Goal: Transaction & Acquisition: Book appointment/travel/reservation

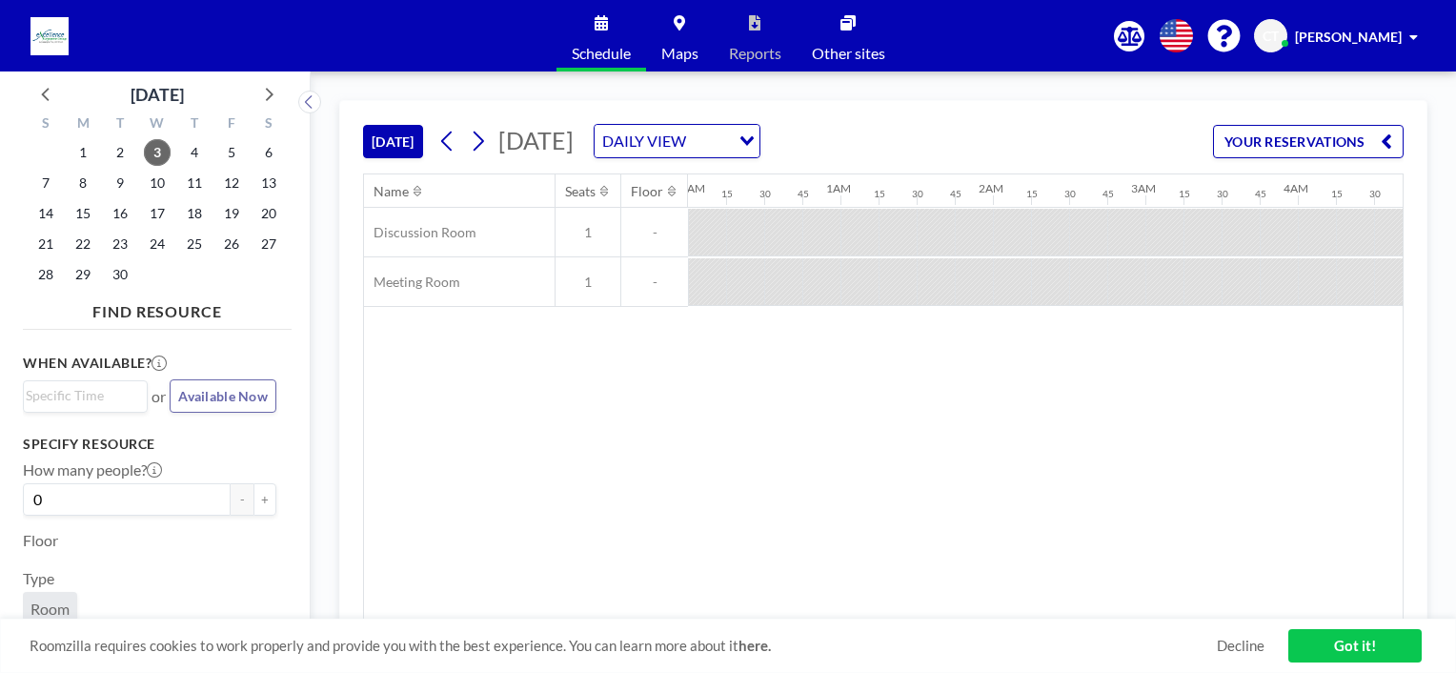
scroll to position [0, 2210]
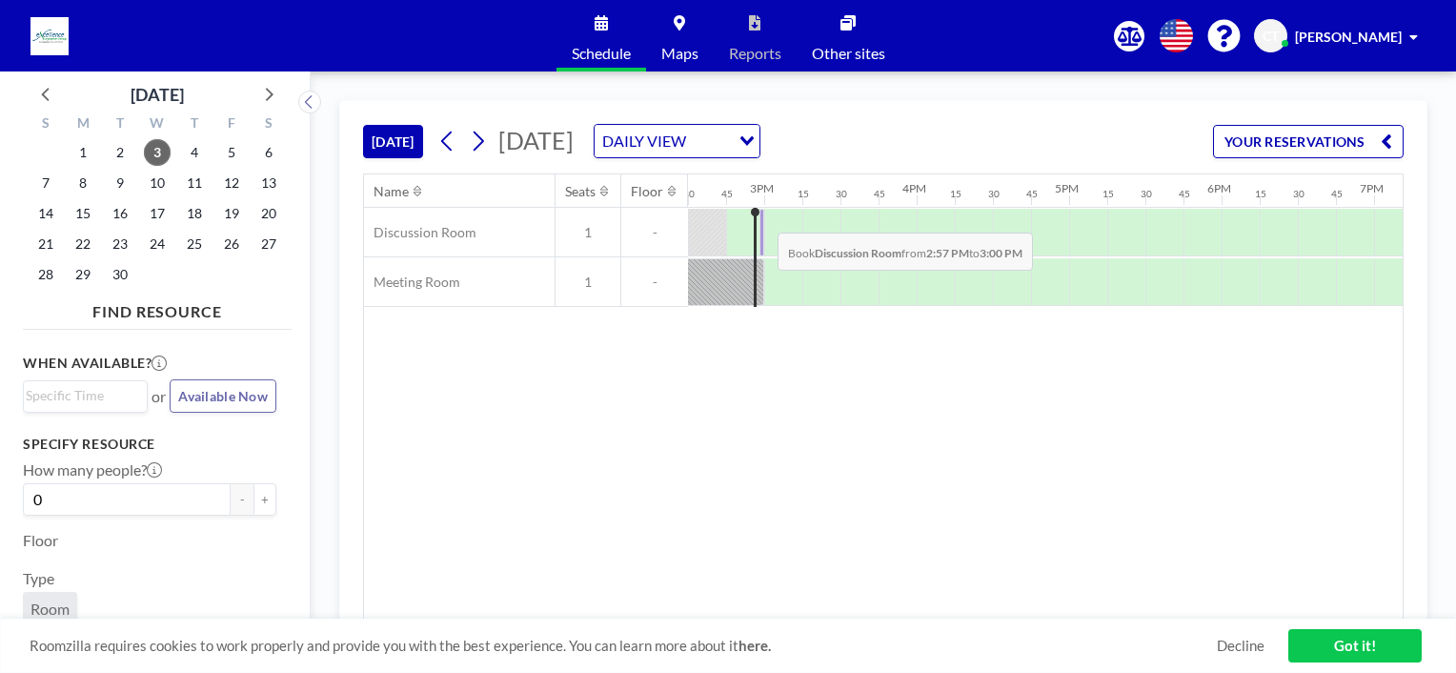
click at [762, 217] on div at bounding box center [761, 233] width 5 height 48
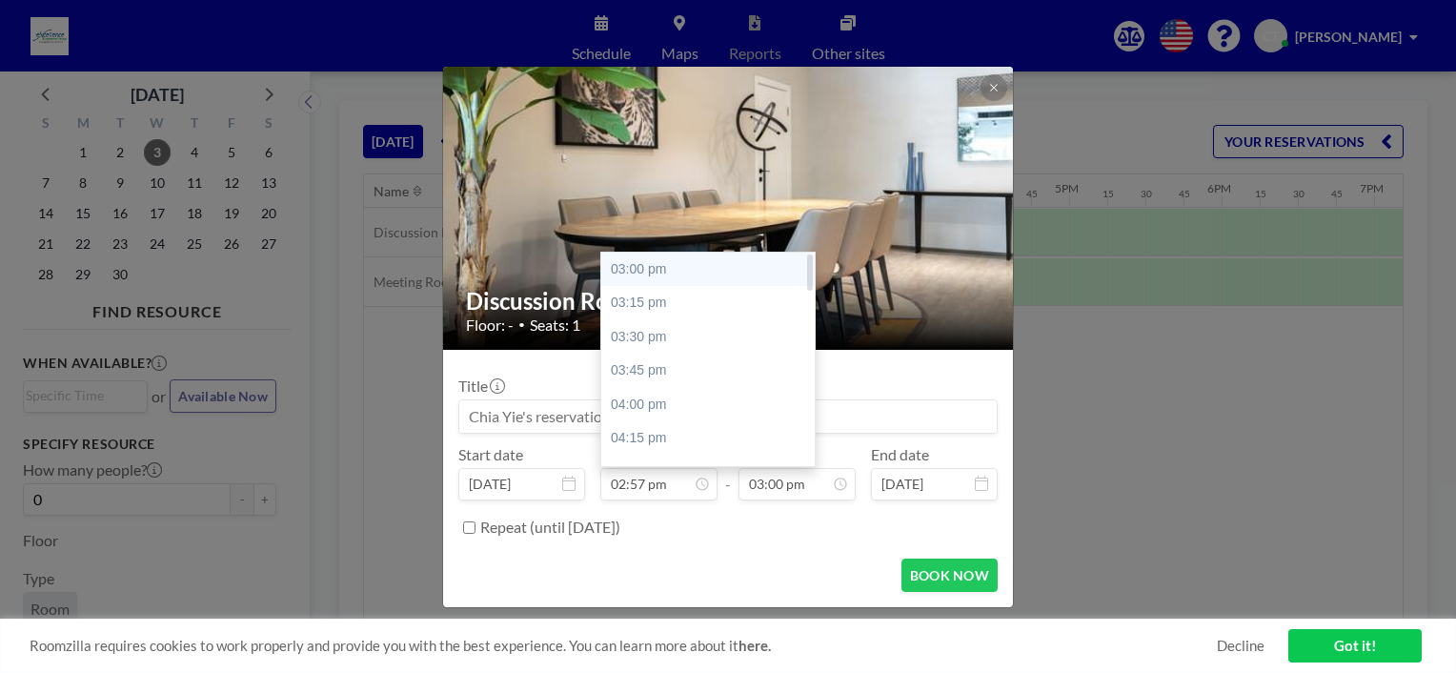
click at [660, 273] on div "03:00 pm" at bounding box center [712, 269] width 223 height 34
type input "03:00 pm"
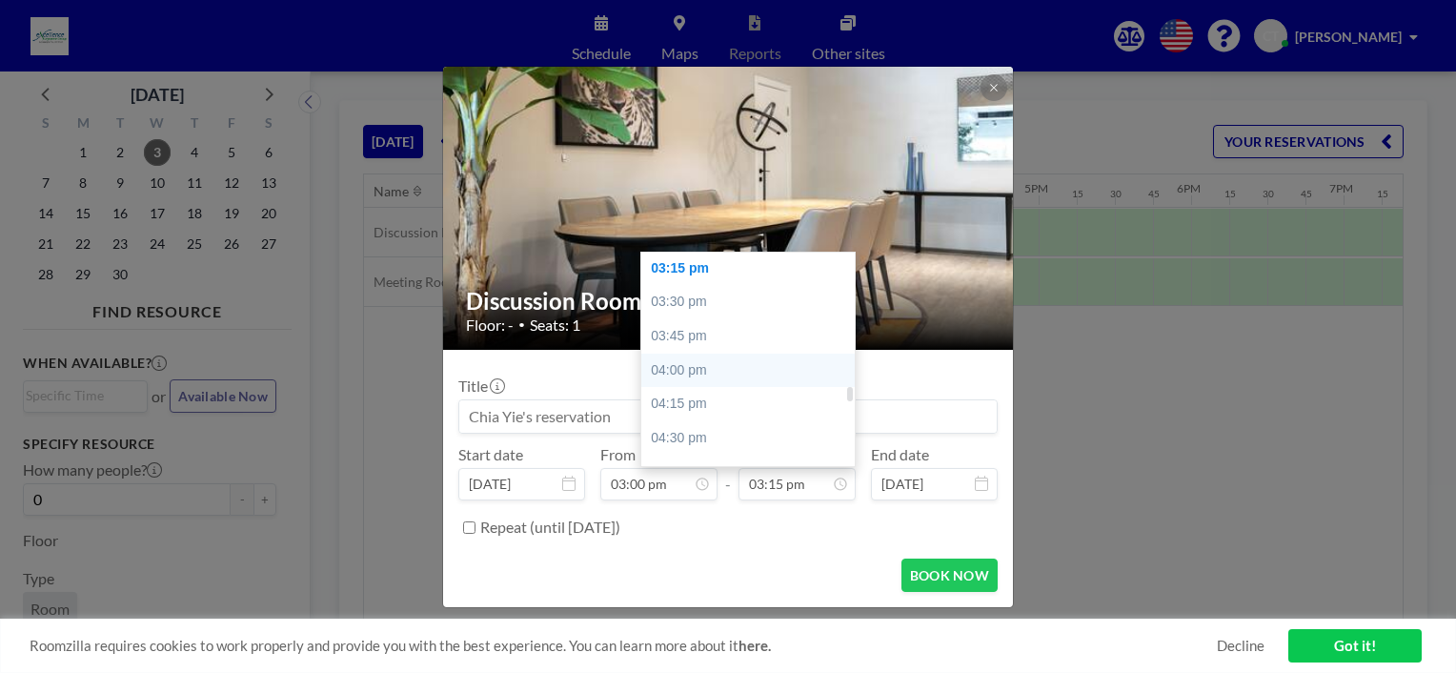
scroll to position [0, 2249]
click at [714, 330] on div "03:45 pm" at bounding box center [752, 336] width 223 height 34
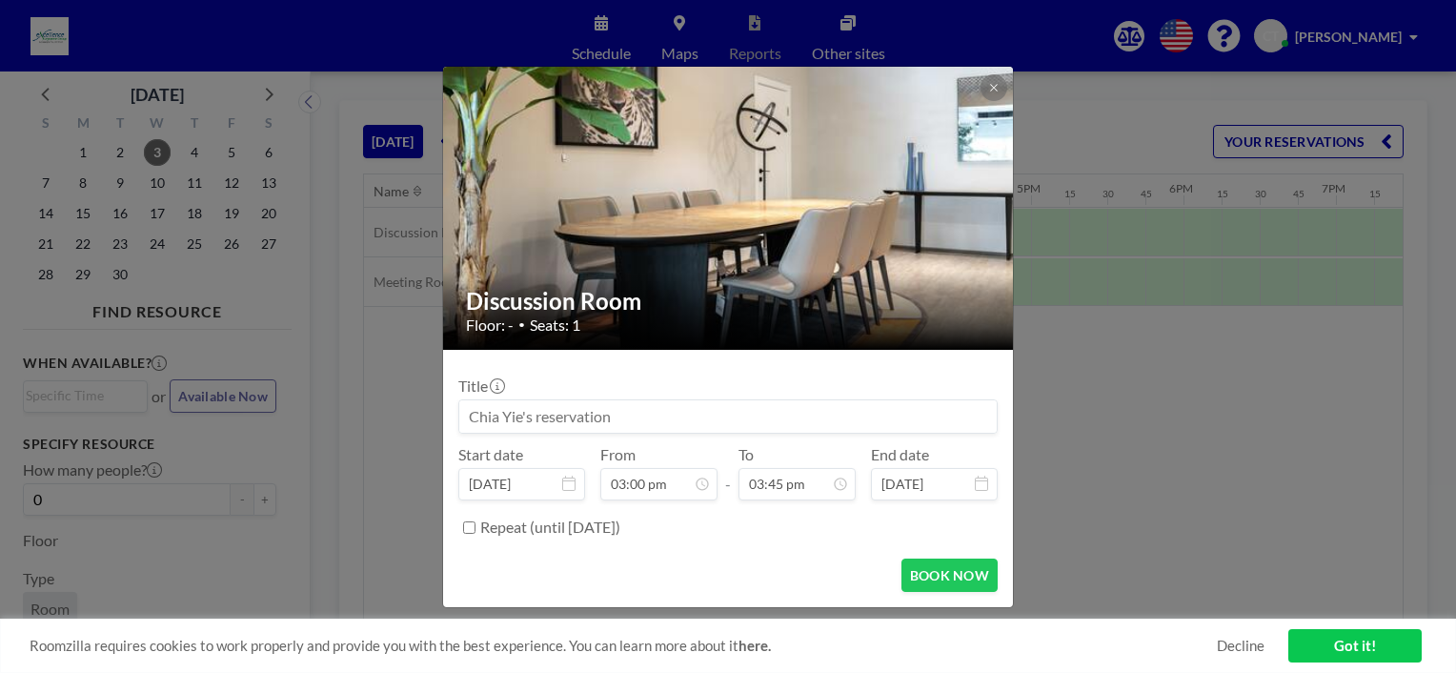
scroll to position [2137, 0]
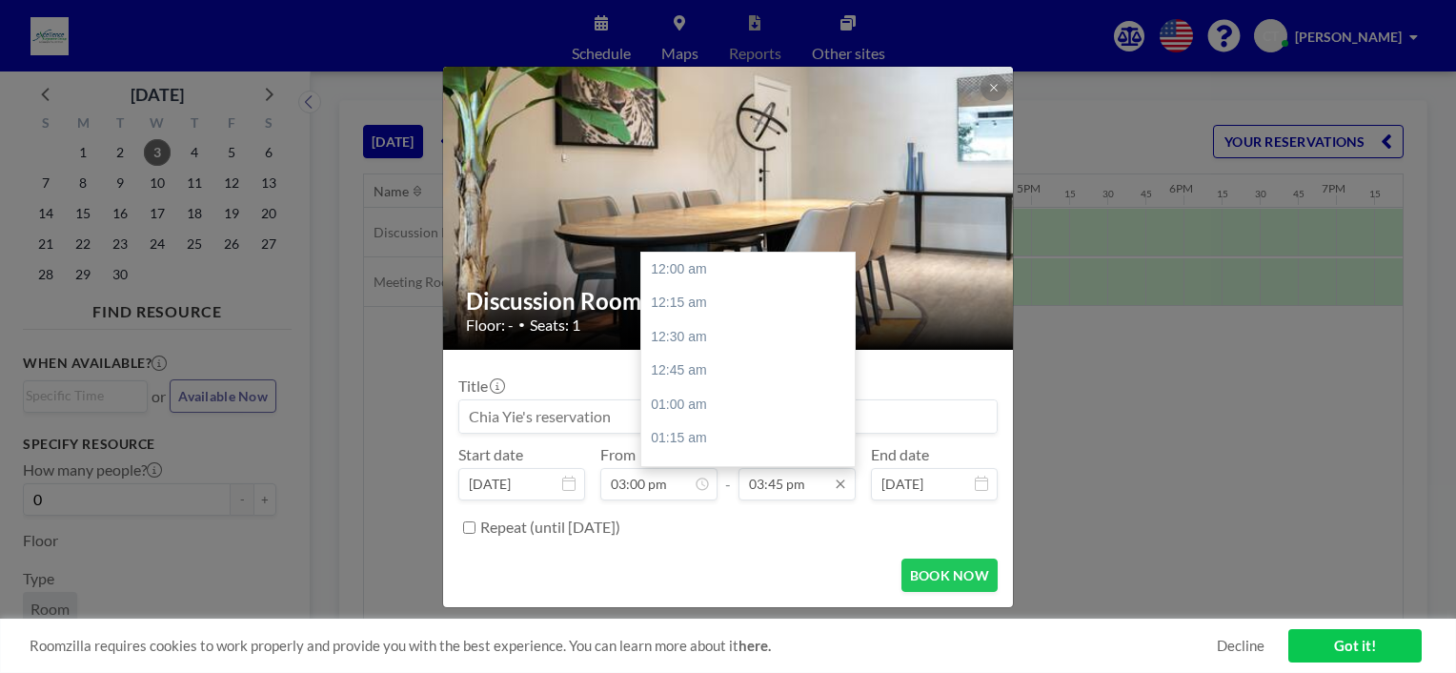
click at [798, 479] on input "03:45 pm" at bounding box center [796, 484] width 117 height 32
click at [705, 383] on div "04:00 pm" at bounding box center [752, 398] width 223 height 34
type input "04:00 pm"
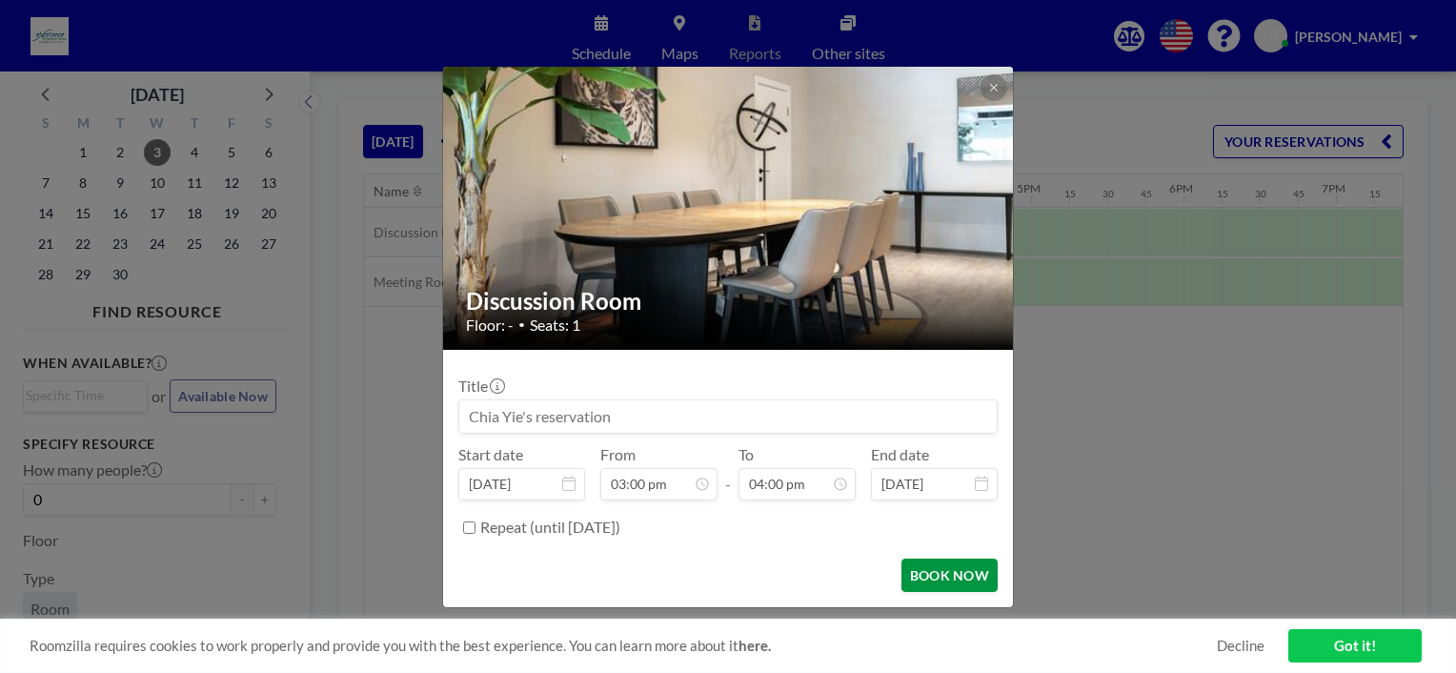
scroll to position [2170, 0]
click at [955, 575] on button "BOOK NOW" at bounding box center [949, 574] width 96 height 33
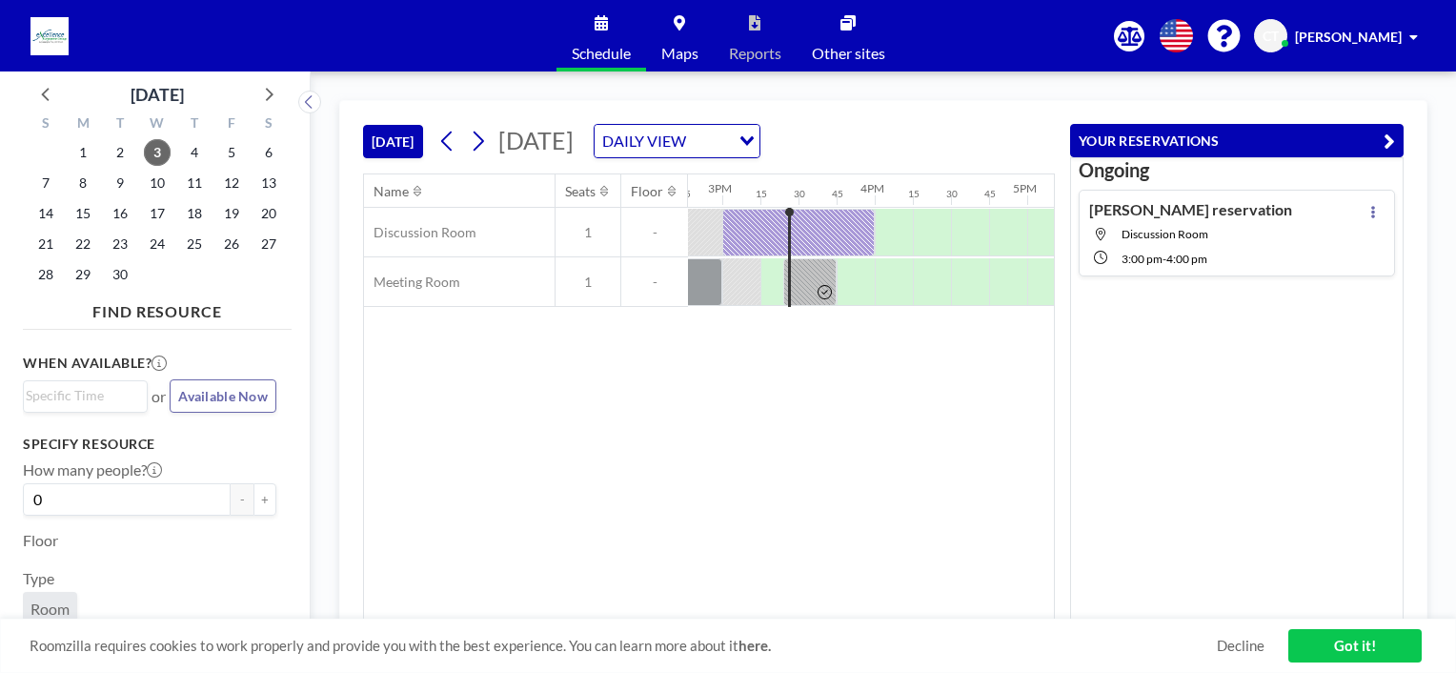
scroll to position [0, 2287]
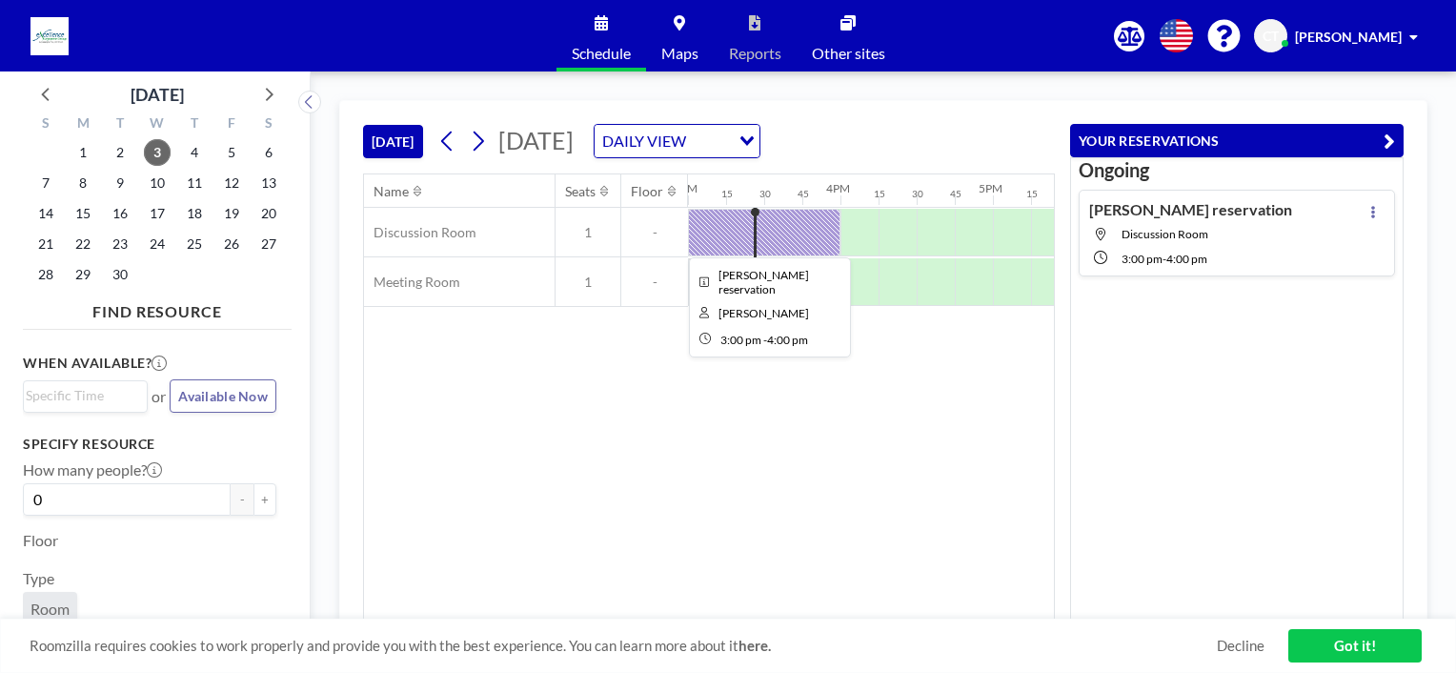
click at [785, 232] on div at bounding box center [764, 233] width 152 height 48
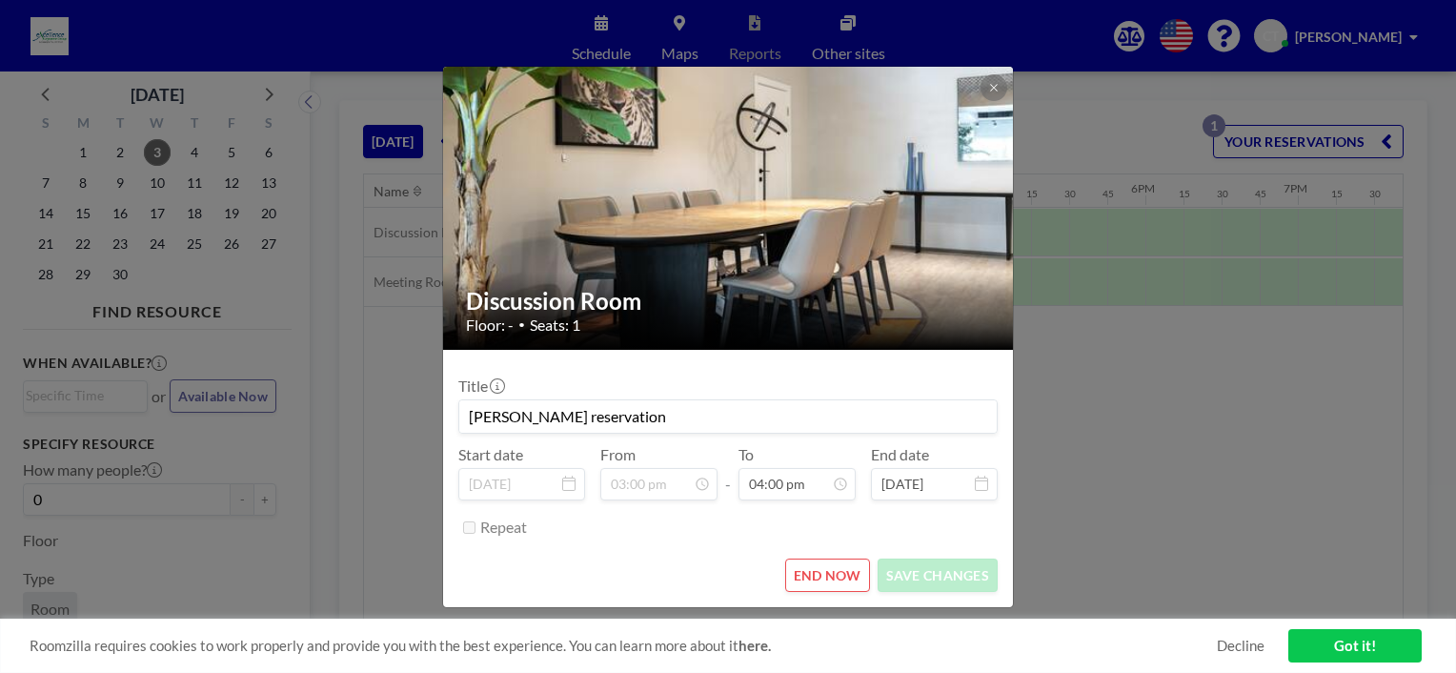
scroll to position [2170, 0]
click at [851, 582] on button "END NOW" at bounding box center [827, 574] width 85 height 33
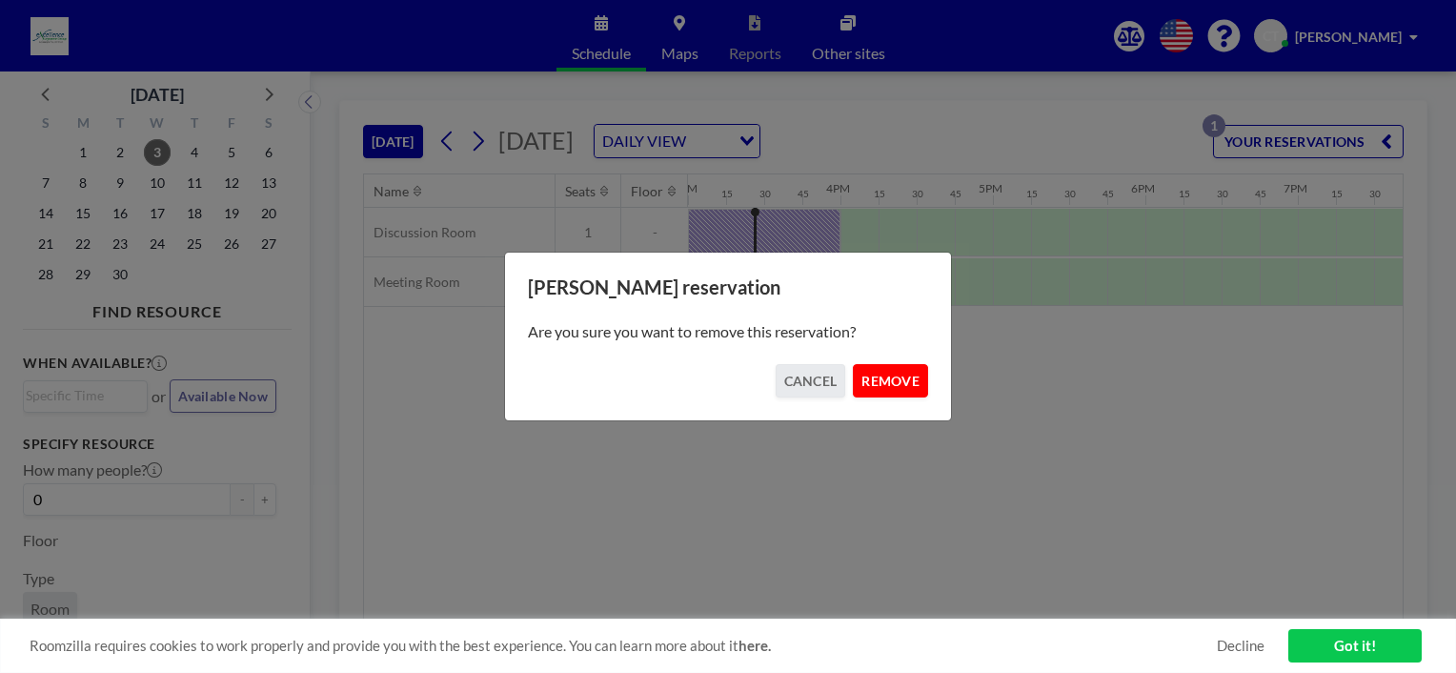
click at [913, 380] on button "REMOVE" at bounding box center [890, 380] width 75 height 33
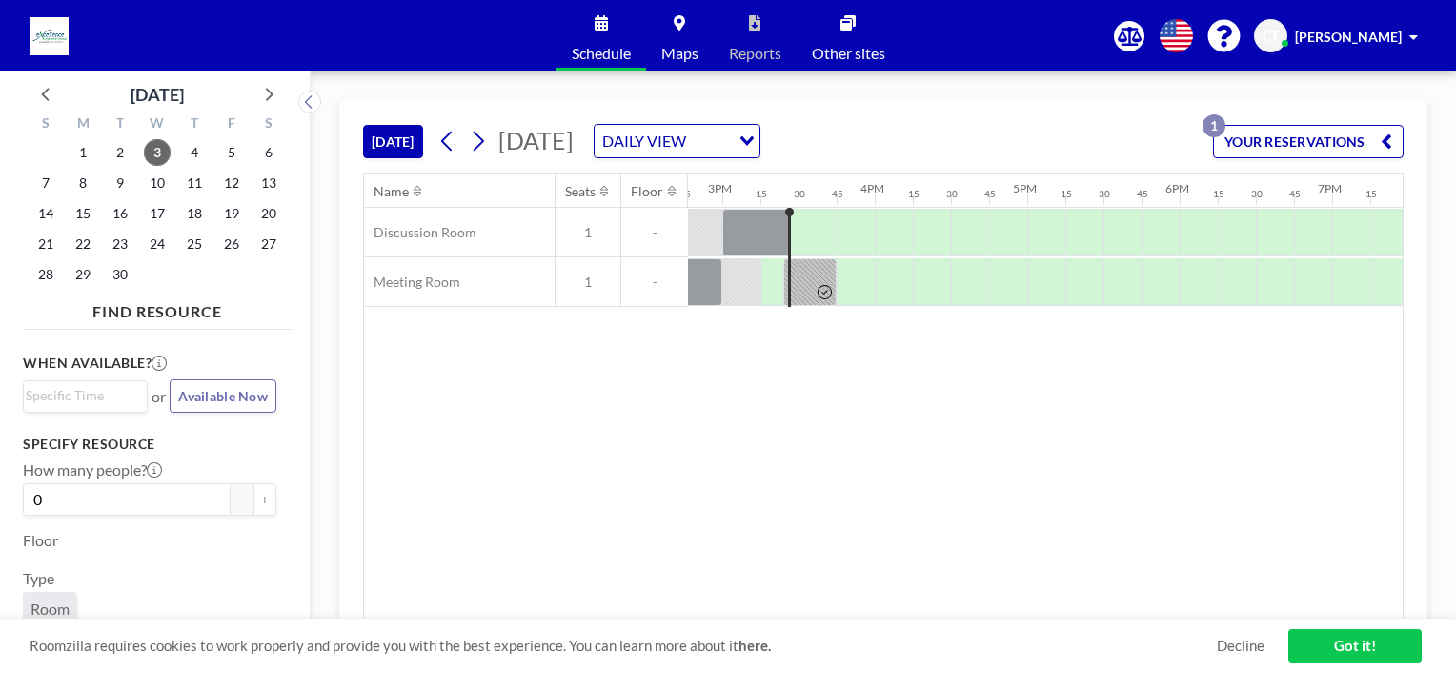
scroll to position [0, 2287]
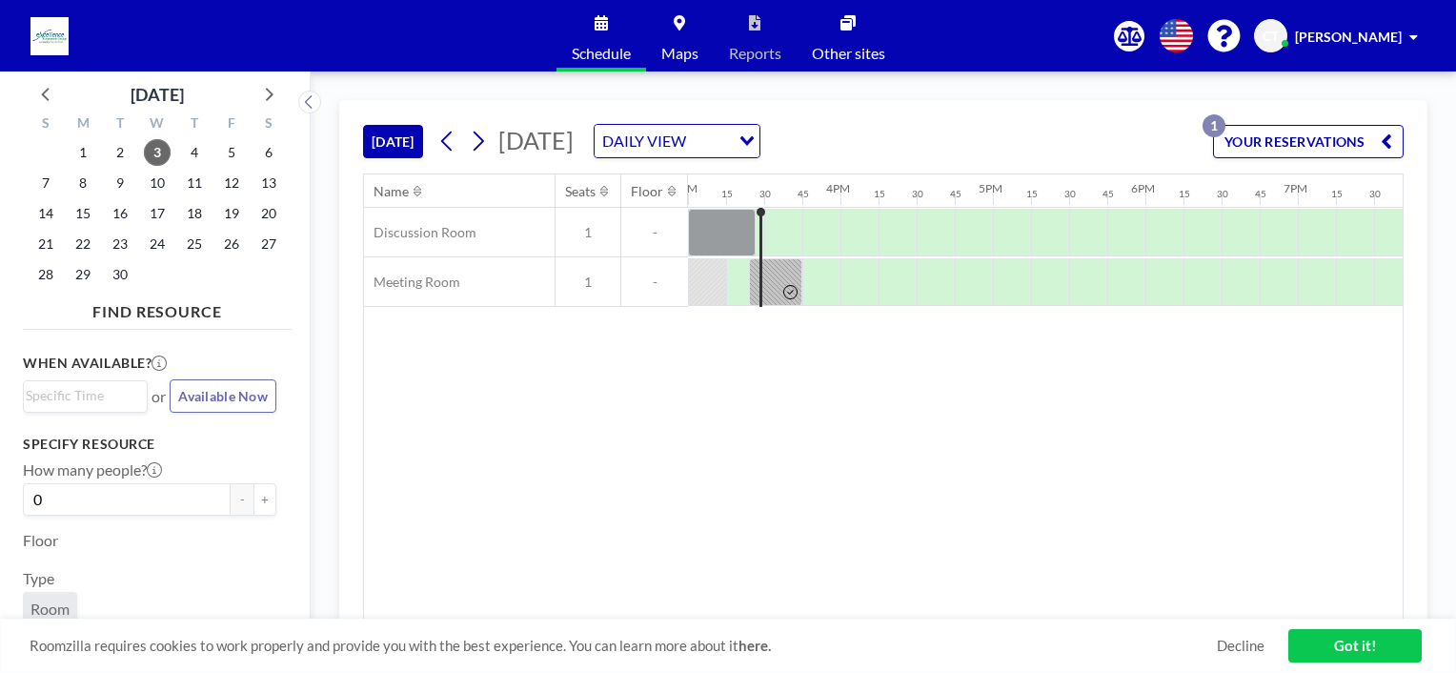
click at [1063, 386] on div "Name Seats Floor 12AM 15 30 45 1AM 15 30 45 2AM 15 30 45 3AM 15 30 45 4AM 15 30…" at bounding box center [883, 396] width 1039 height 445
click at [855, 278] on div at bounding box center [859, 282] width 38 height 48
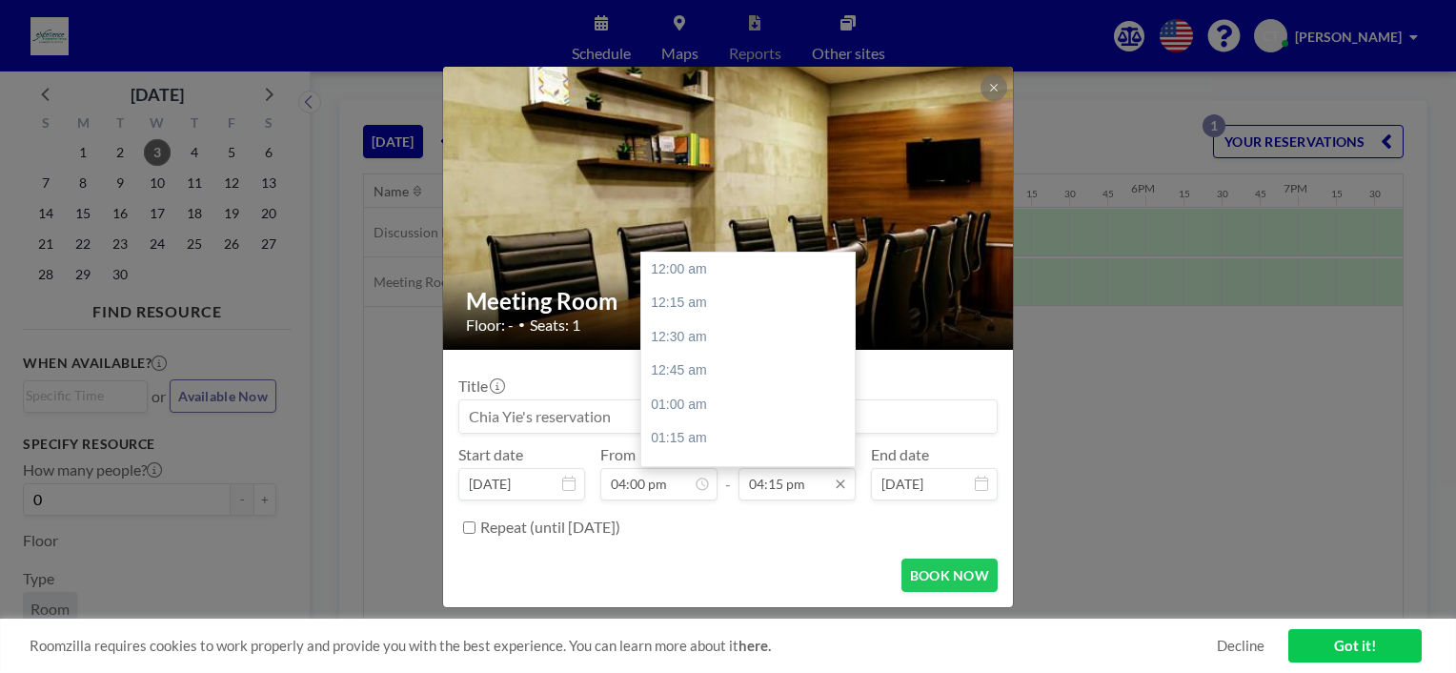
scroll to position [2205, 0]
click at [733, 367] on div "05:00 pm" at bounding box center [752, 370] width 223 height 34
type input "05:00 pm"
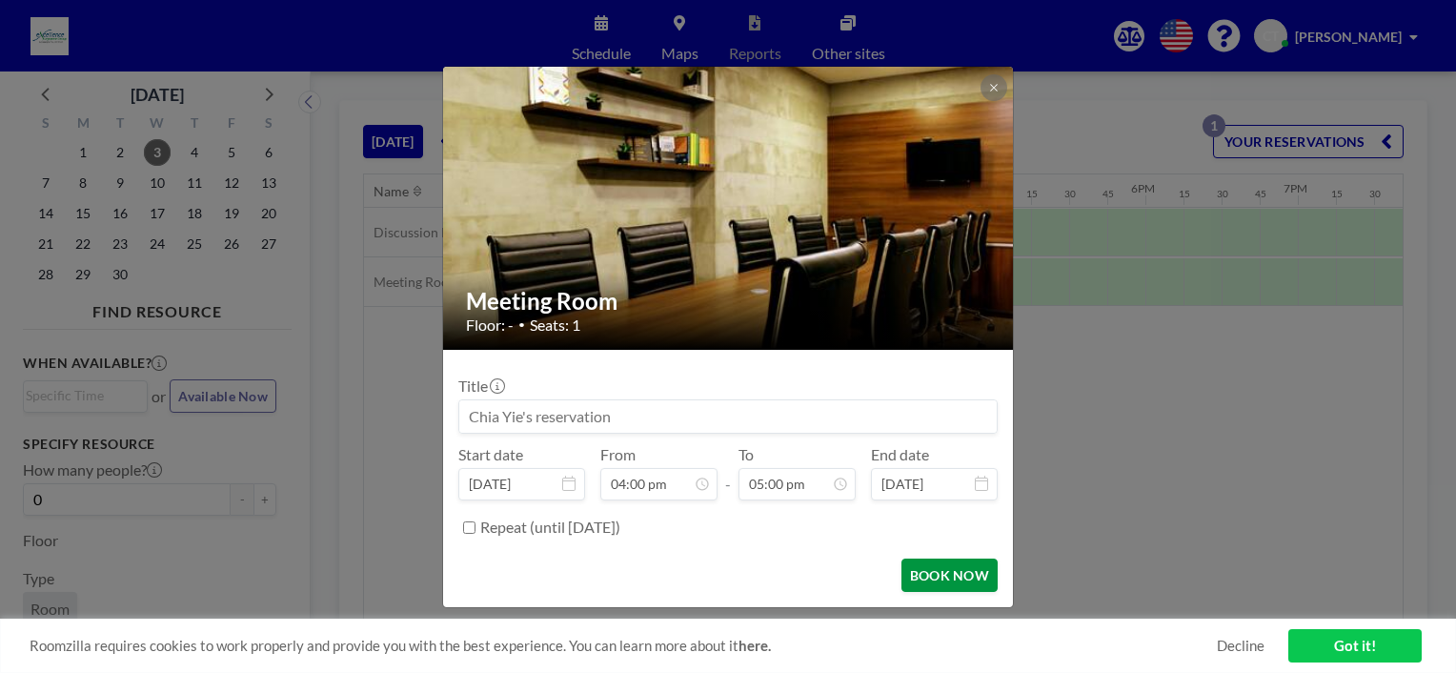
scroll to position [2306, 0]
click at [938, 568] on button "BOOK NOW" at bounding box center [949, 574] width 96 height 33
